Goal: Information Seeking & Learning: Learn about a topic

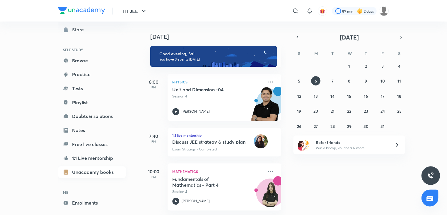
scroll to position [17, 0]
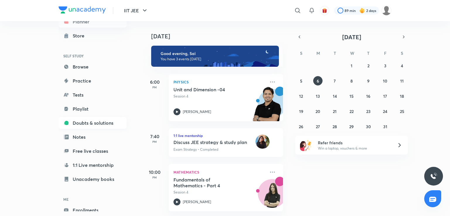
click at [89, 121] on link "Doubts & solutions" at bounding box center [93, 123] width 68 height 12
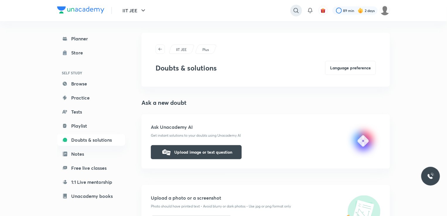
click at [296, 13] on icon at bounding box center [295, 10] width 7 height 7
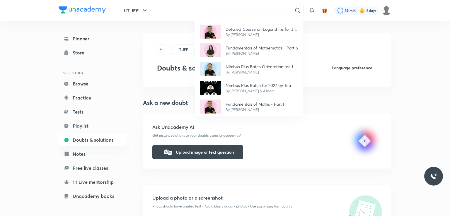
click at [104, 86] on div "Detailed Course on Logarithms for JEE 2027 By Vineet Loomba Fundamentals of Mat…" at bounding box center [225, 108] width 450 height 216
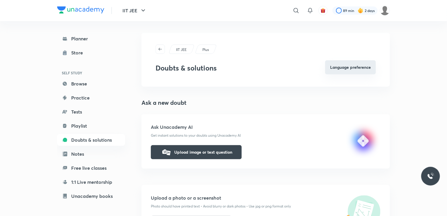
click at [335, 65] on button "Language preference" at bounding box center [350, 67] width 51 height 14
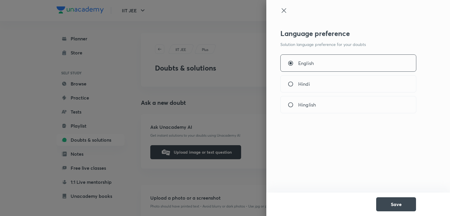
click at [248, 72] on div at bounding box center [225, 108] width 450 height 216
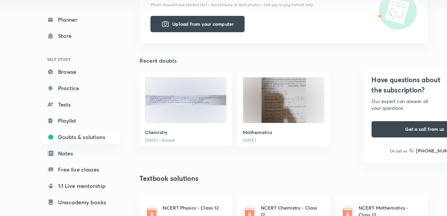
scroll to position [181, 0]
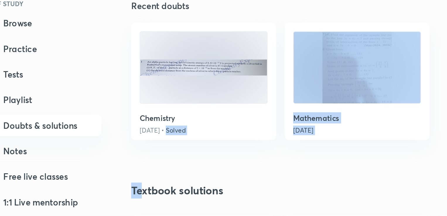
drag, startPoint x: 165, startPoint y: 160, endPoint x: 149, endPoint y: 163, distance: 16.1
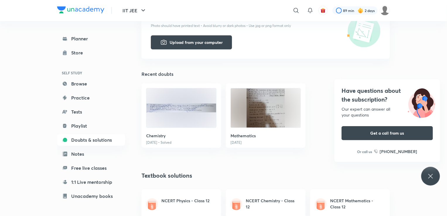
click at [195, 99] on img at bounding box center [181, 107] width 70 height 39
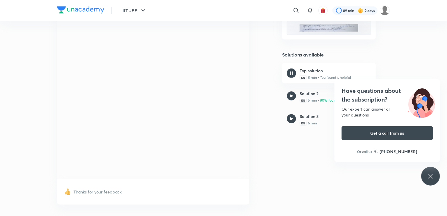
scroll to position [110, 0]
click at [433, 170] on div "Have questions about the subscription? Our expert can answer all your questions…" at bounding box center [430, 176] width 19 height 19
